Goal: Transaction & Acquisition: Purchase product/service

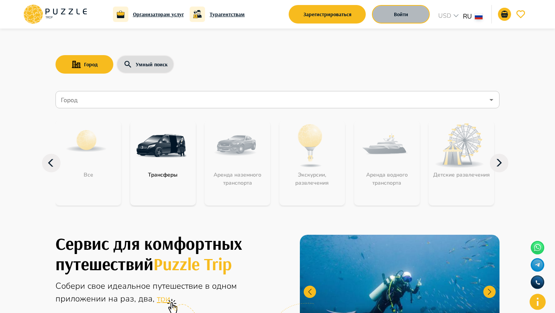
click at [387, 14] on button "Войти" at bounding box center [401, 14] width 58 height 19
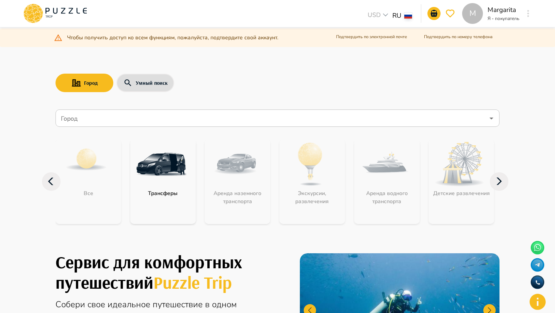
click at [524, 12] on div "M" at bounding box center [528, 14] width 9 height 14
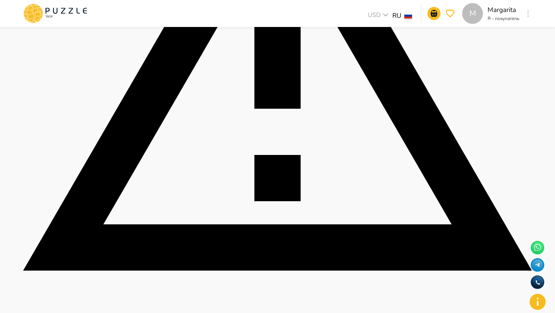
scroll to position [243, 0]
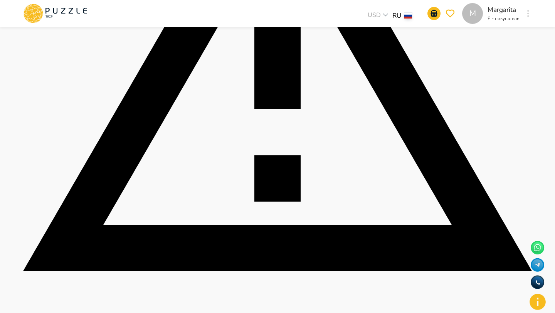
click at [430, 17] on icon "go-to-basket-submit-button" at bounding box center [434, 13] width 9 height 9
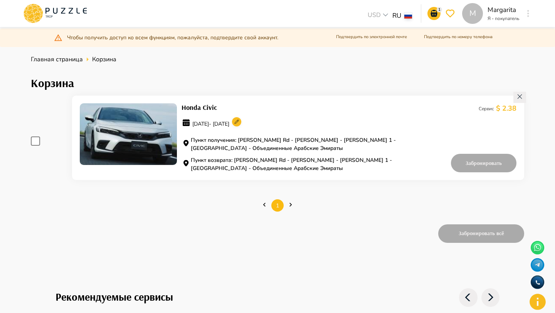
click at [244, 125] on icon at bounding box center [236, 122] width 15 height 15
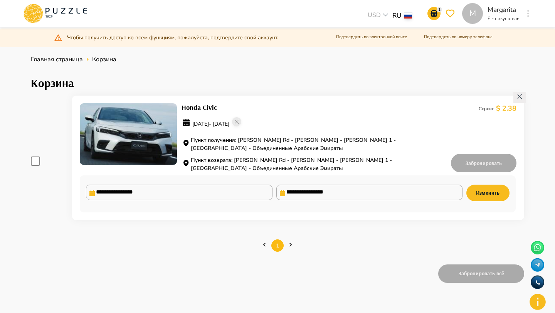
type input "**********"
